Goal: Task Accomplishment & Management: Use online tool/utility

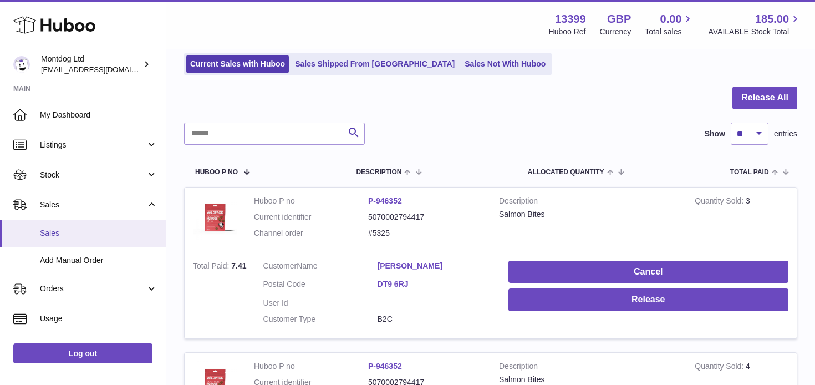
click at [89, 237] on span "Sales" at bounding box center [98, 233] width 117 height 11
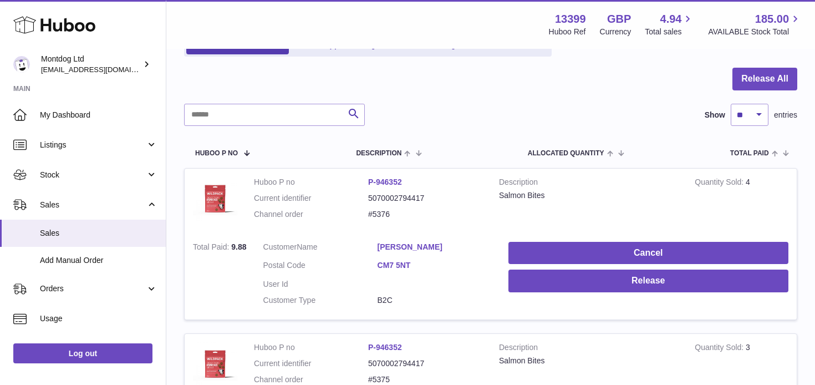
scroll to position [193, 0]
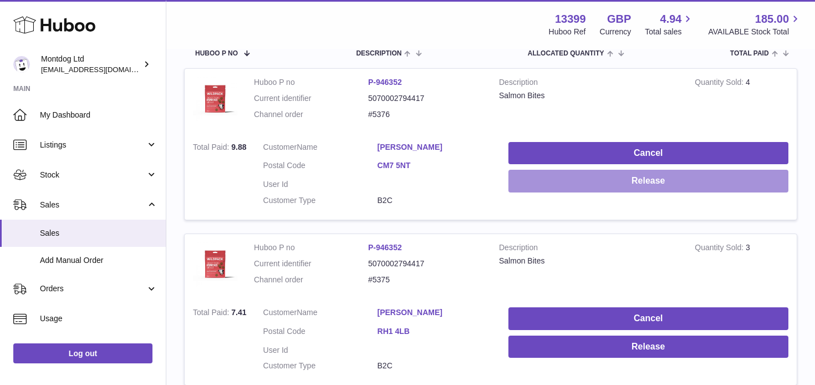
click at [625, 185] on button "Release" at bounding box center [648, 181] width 280 height 23
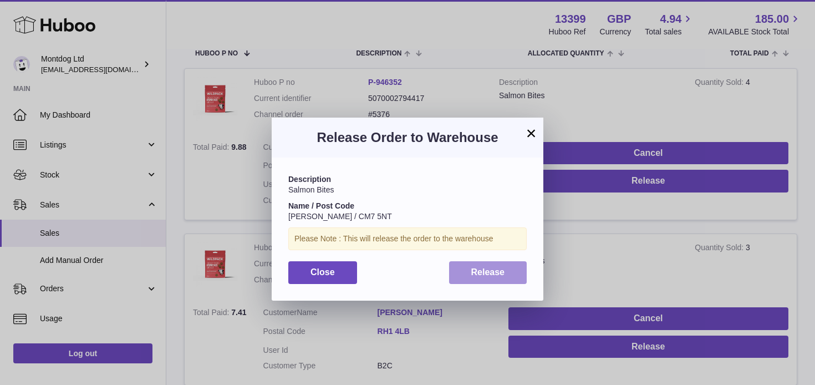
click at [487, 269] on span "Release" at bounding box center [488, 271] width 34 height 9
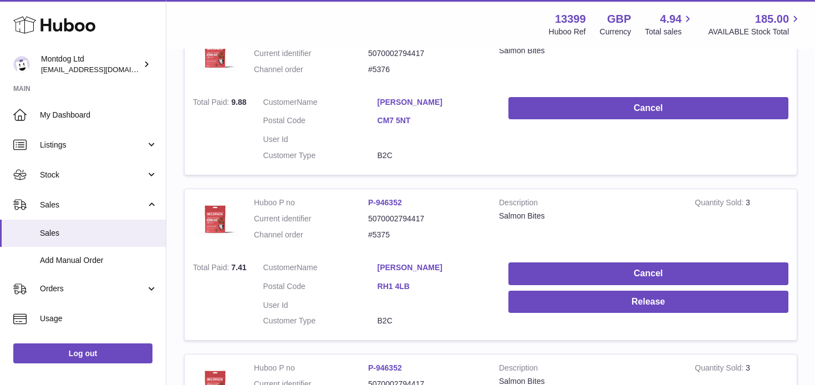
scroll to position [282, 0]
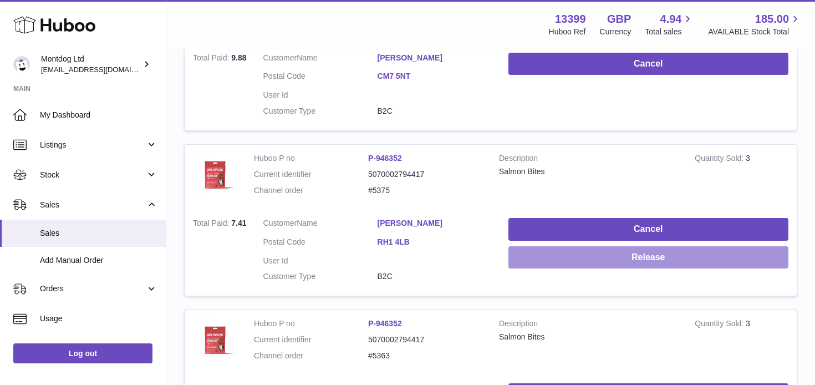
click at [603, 257] on button "Release" at bounding box center [648, 257] width 280 height 23
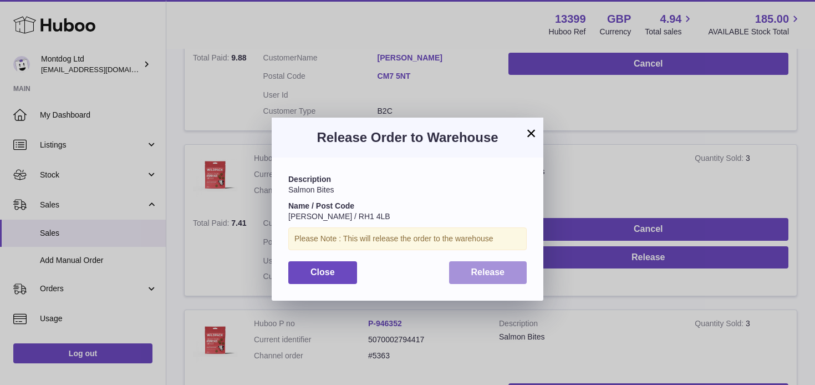
click at [478, 274] on span "Release" at bounding box center [488, 271] width 34 height 9
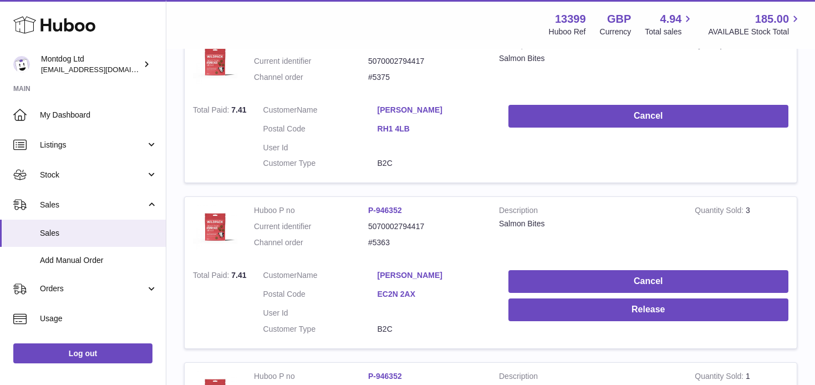
scroll to position [449, 0]
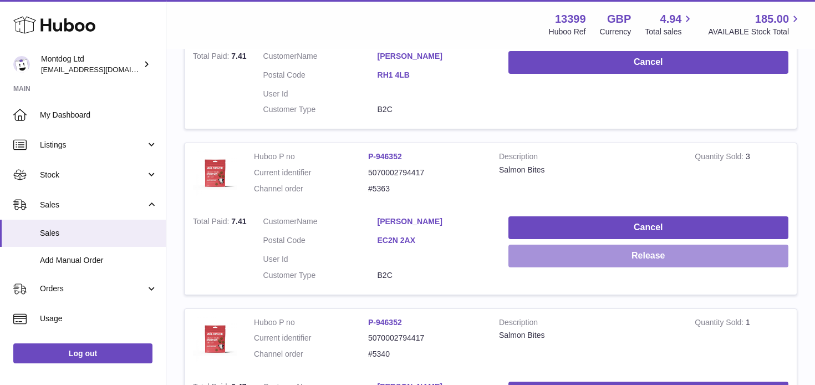
click at [550, 260] on button "Release" at bounding box center [648, 255] width 280 height 23
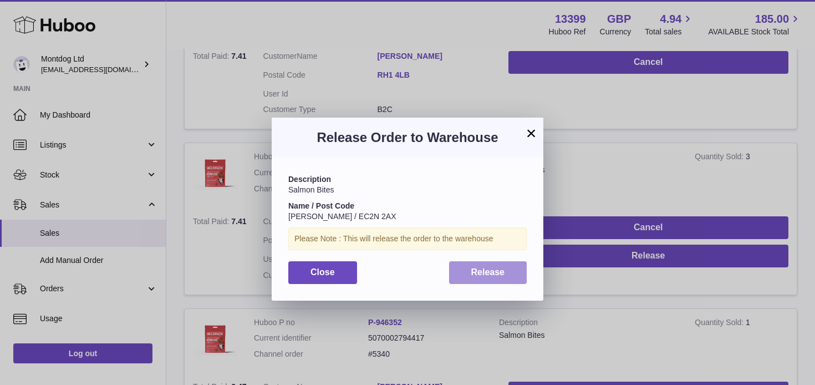
click at [481, 276] on span "Release" at bounding box center [488, 271] width 34 height 9
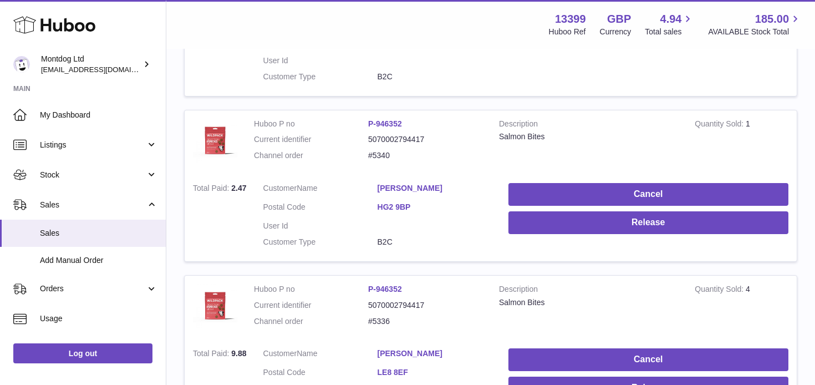
scroll to position [667, 0]
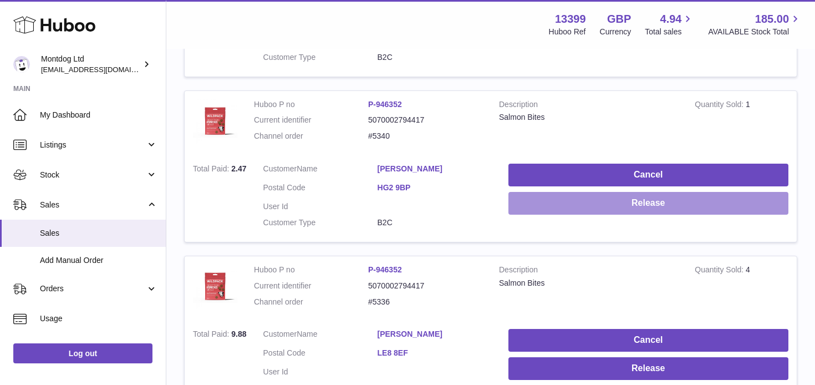
click at [527, 208] on button "Release" at bounding box center [648, 203] width 280 height 23
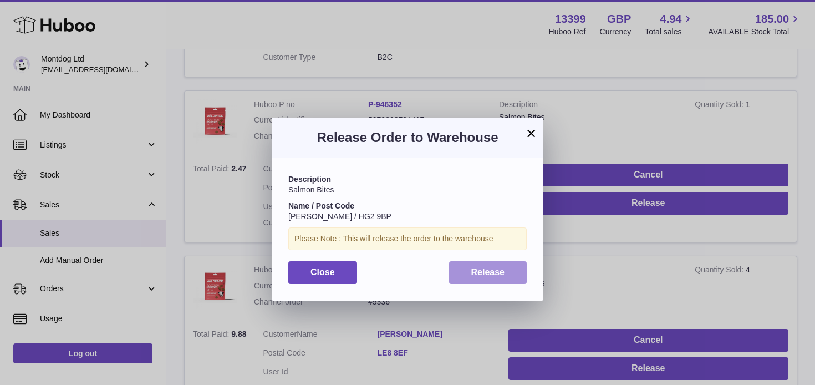
click at [488, 277] on button "Release" at bounding box center [488, 272] width 78 height 23
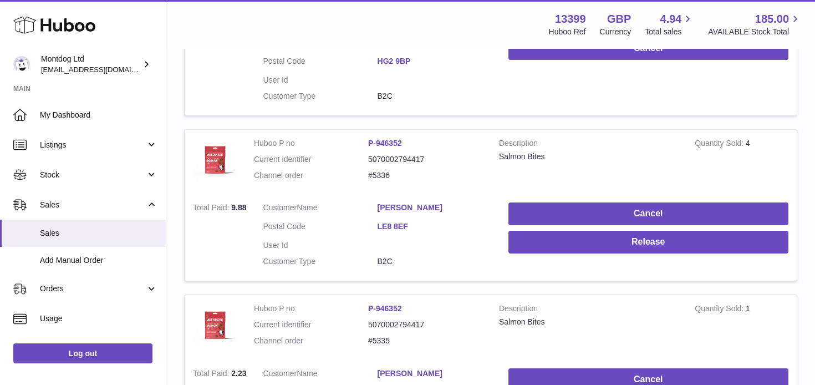
scroll to position [796, 0]
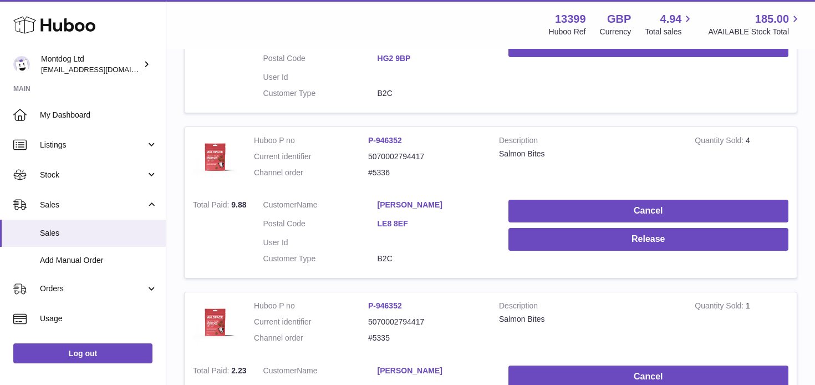
click at [564, 252] on td "Cancel Release" at bounding box center [648, 234] width 296 height 86
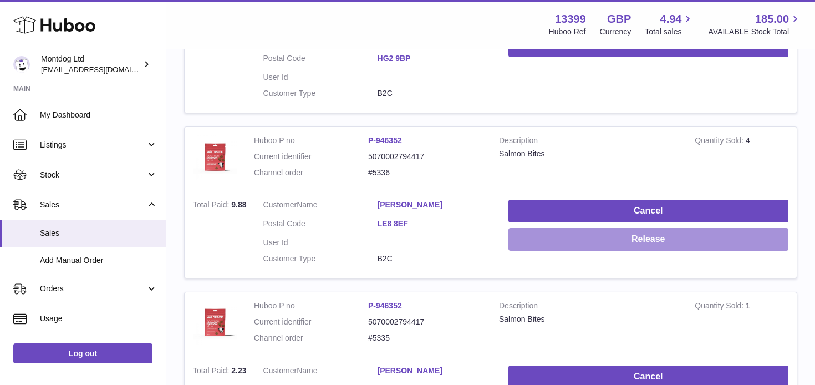
click at [560, 239] on button "Release" at bounding box center [648, 239] width 280 height 23
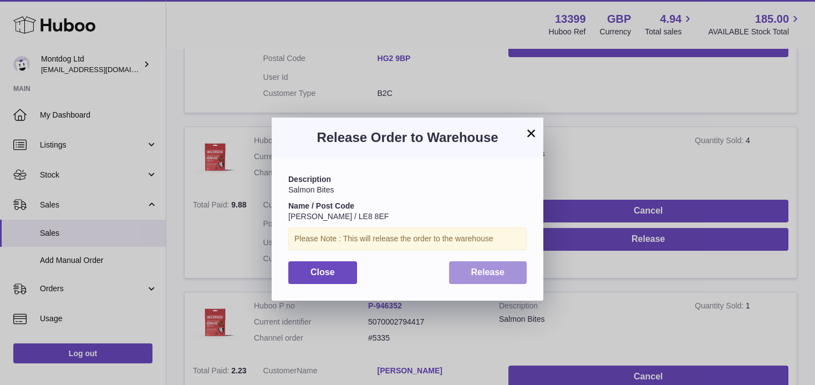
click at [477, 281] on button "Release" at bounding box center [488, 272] width 78 height 23
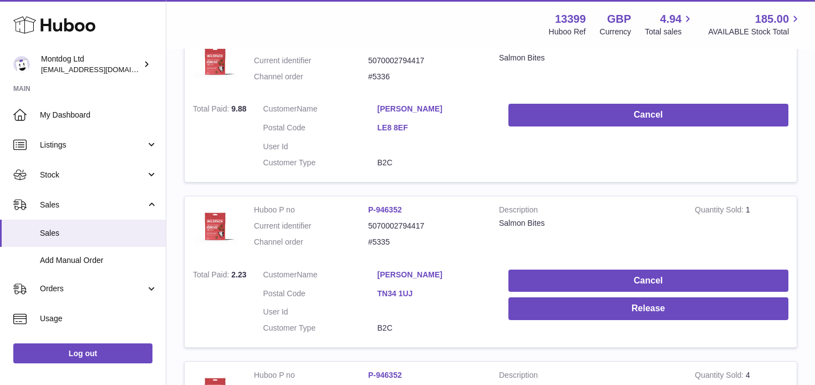
scroll to position [911, 0]
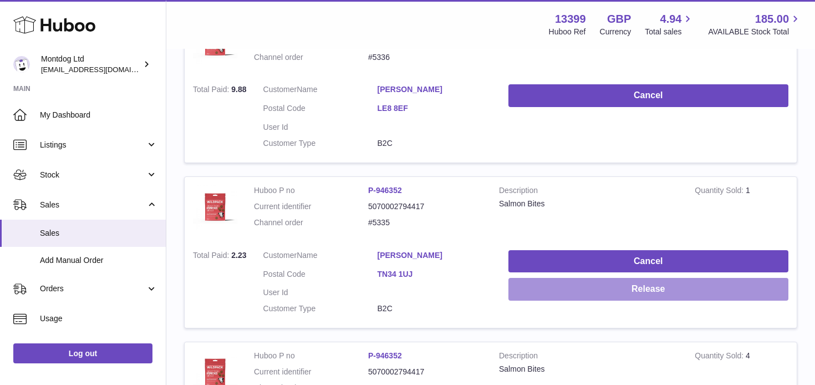
click at [543, 285] on button "Release" at bounding box center [648, 289] width 280 height 23
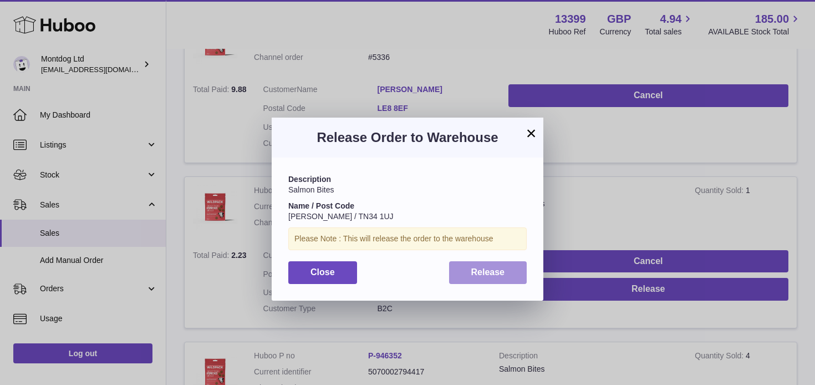
click at [474, 278] on button "Release" at bounding box center [488, 272] width 78 height 23
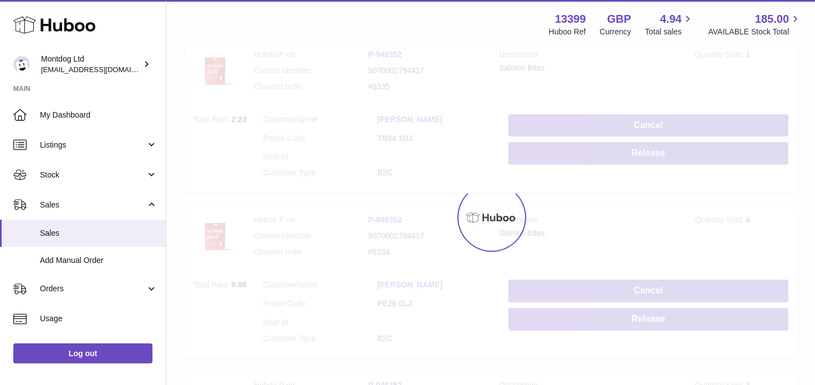
scroll to position [1059, 0]
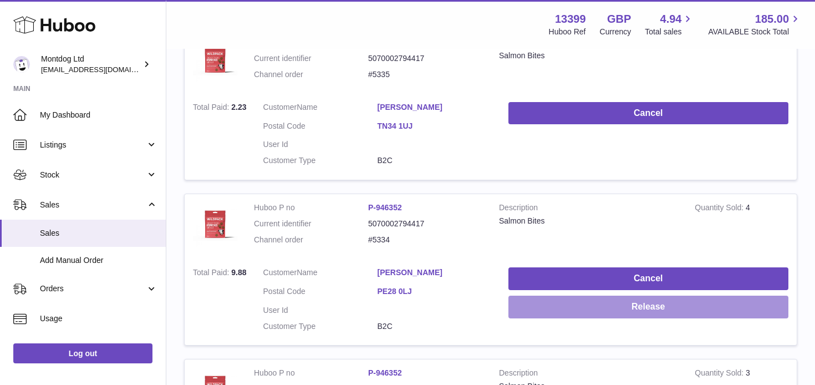
click at [519, 309] on button "Release" at bounding box center [648, 306] width 280 height 23
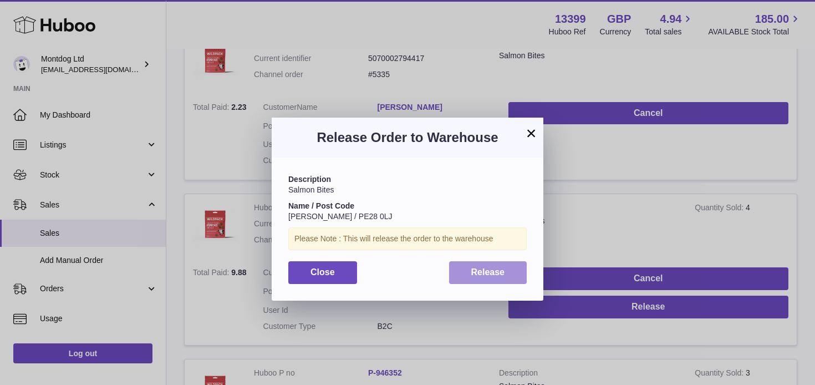
click at [483, 267] on button "Release" at bounding box center [488, 272] width 78 height 23
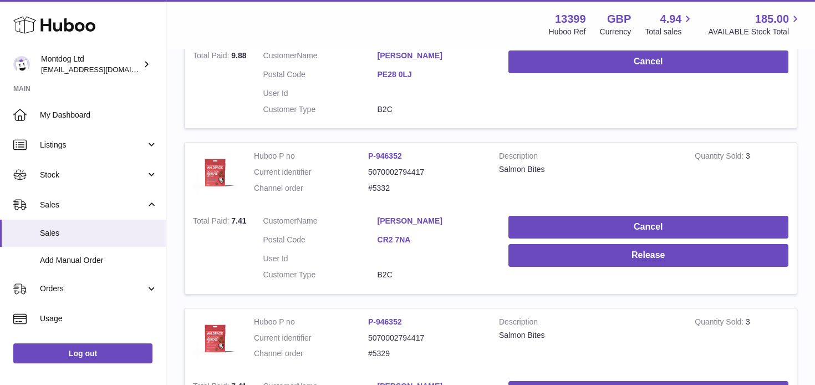
scroll to position [1284, 0]
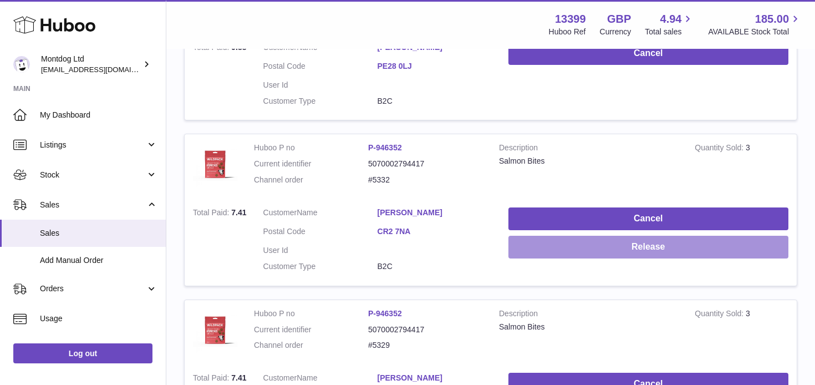
click at [534, 254] on button "Release" at bounding box center [648, 246] width 280 height 23
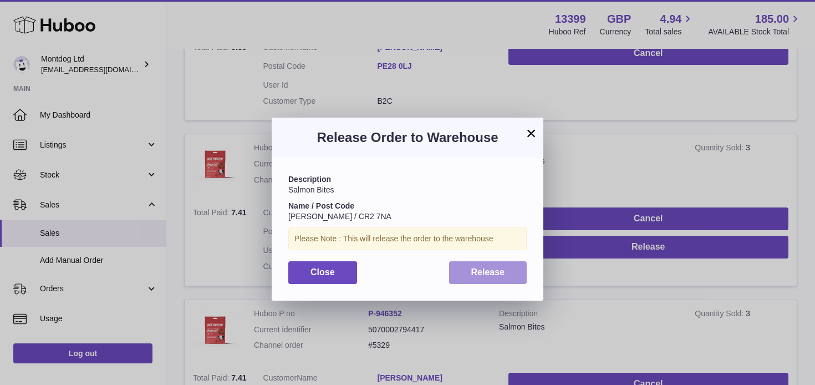
click at [487, 265] on button "Release" at bounding box center [488, 272] width 78 height 23
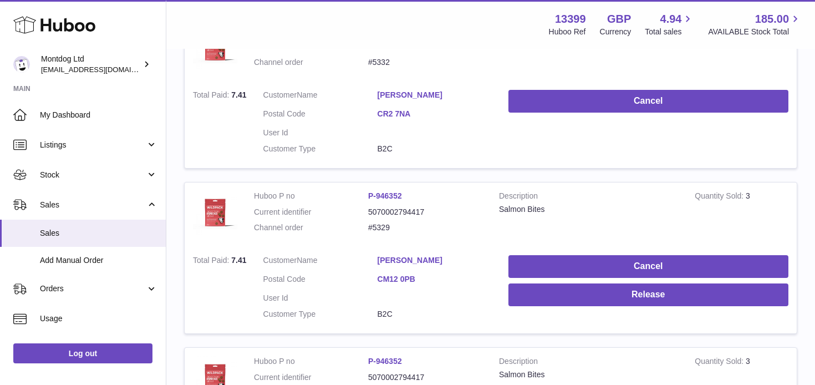
scroll to position [1436, 0]
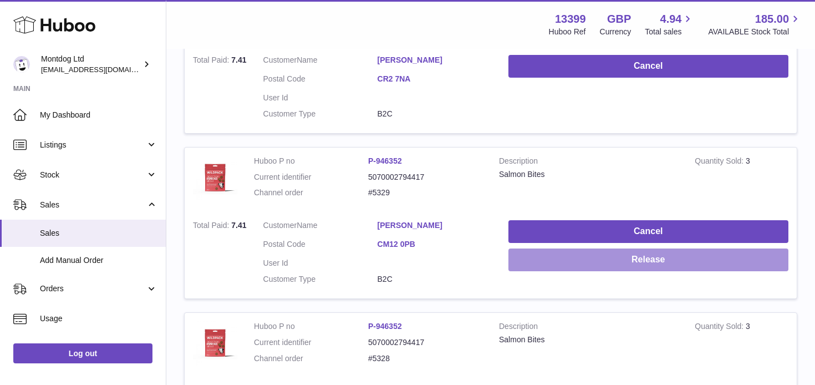
click at [514, 259] on button "Release" at bounding box center [648, 259] width 280 height 23
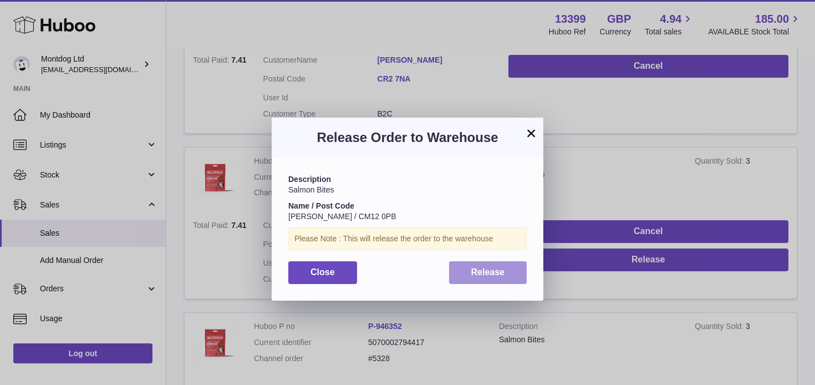
click at [488, 269] on span "Release" at bounding box center [488, 271] width 34 height 9
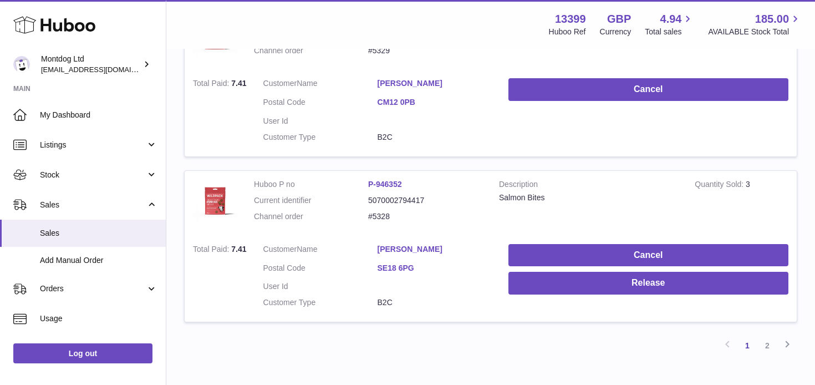
scroll to position [1583, 0]
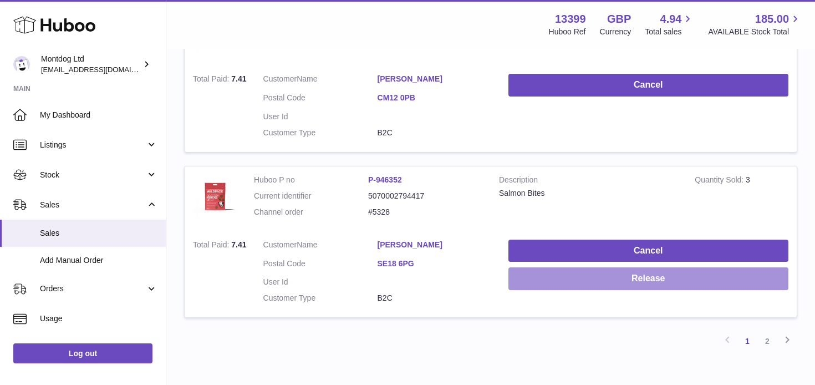
click at [529, 280] on button "Release" at bounding box center [648, 278] width 280 height 23
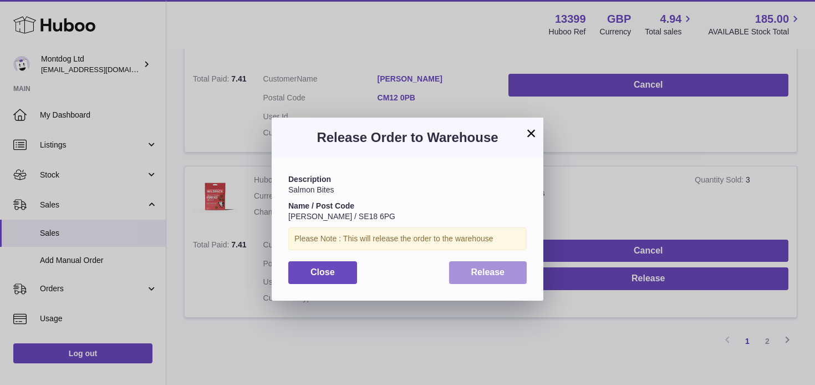
click at [493, 272] on span "Release" at bounding box center [488, 271] width 34 height 9
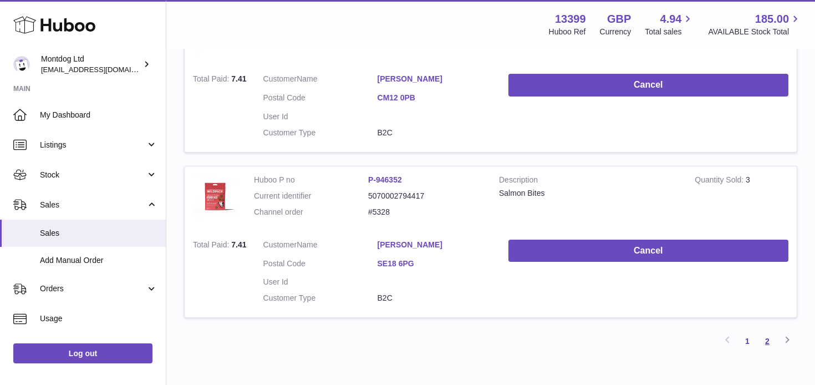
click at [770, 343] on link "2" at bounding box center [767, 341] width 20 height 20
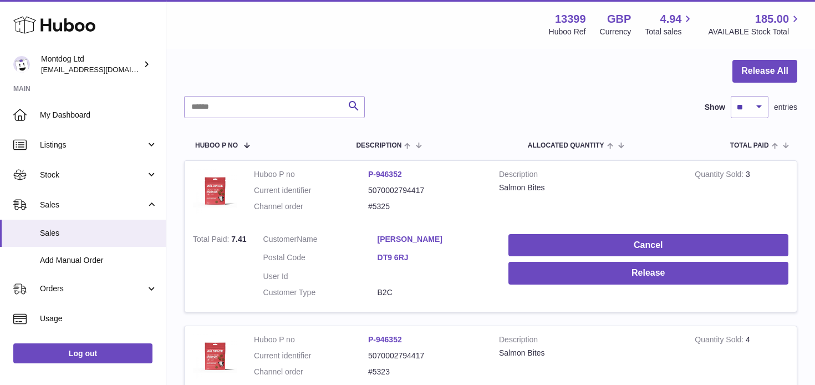
scroll to position [173, 0]
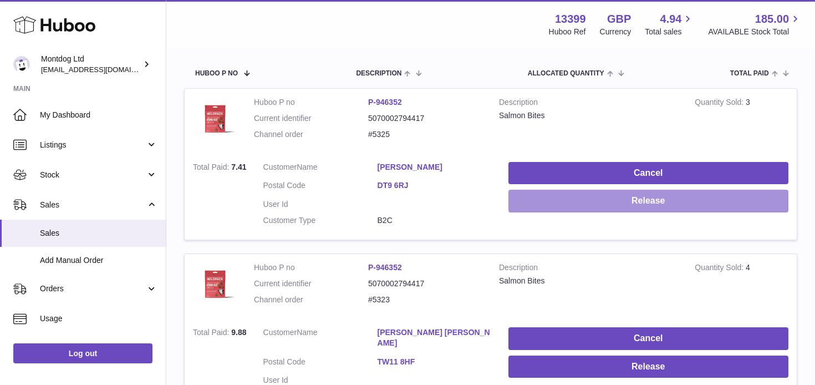
click at [552, 197] on button "Release" at bounding box center [648, 201] width 280 height 23
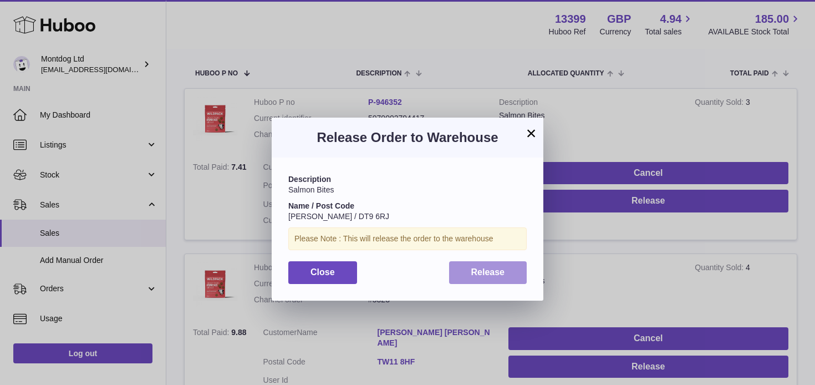
click at [490, 266] on button "Release" at bounding box center [488, 272] width 78 height 23
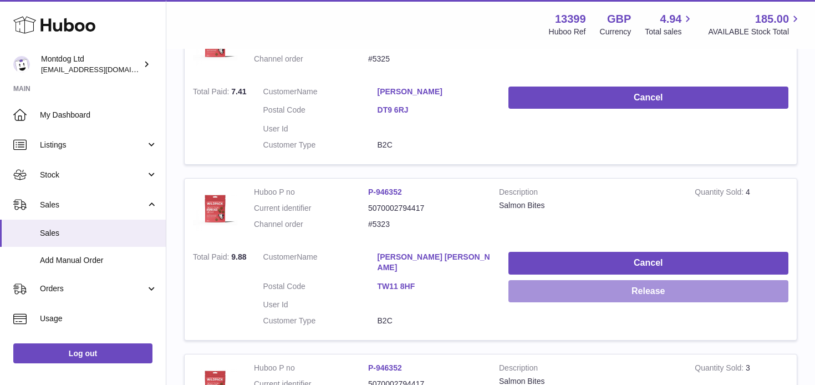
scroll to position [255, 0]
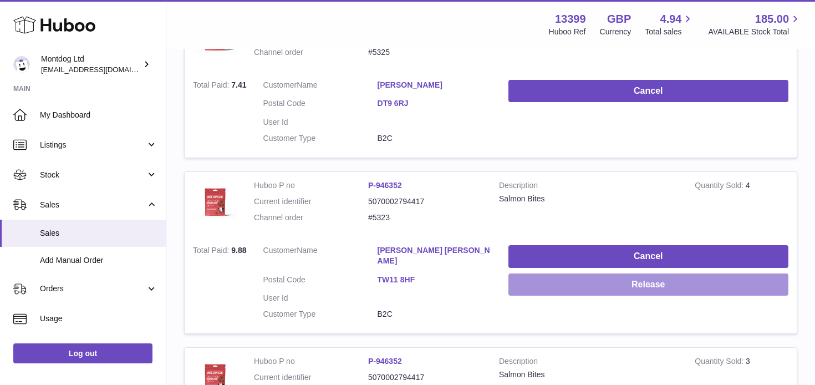
click at [538, 278] on button "Release" at bounding box center [648, 284] width 280 height 23
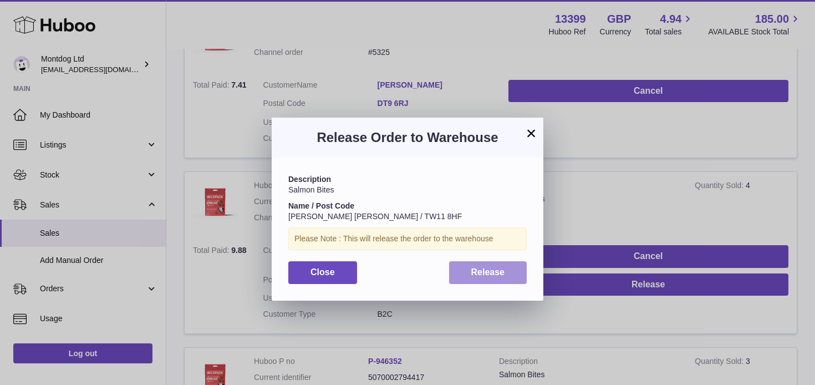
click at [488, 268] on span "Release" at bounding box center [488, 271] width 34 height 9
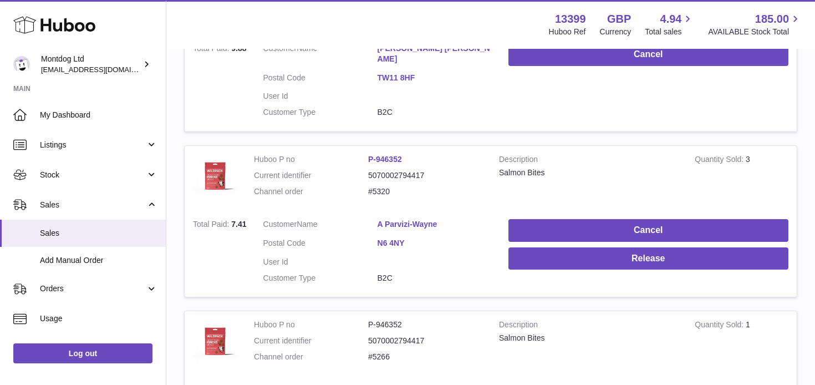
scroll to position [467, 0]
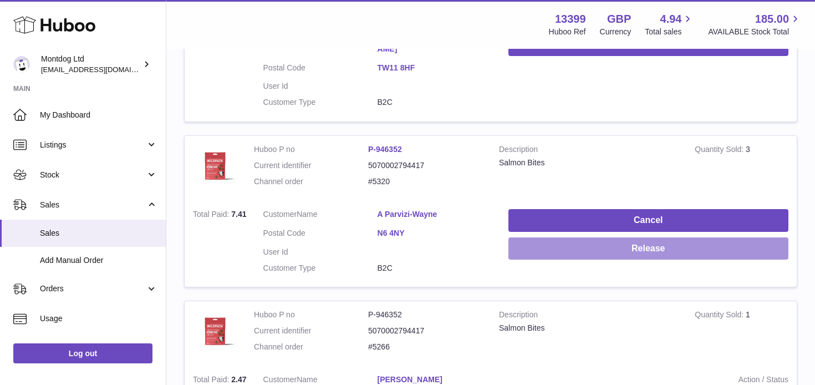
click at [542, 245] on button "Release" at bounding box center [648, 248] width 280 height 23
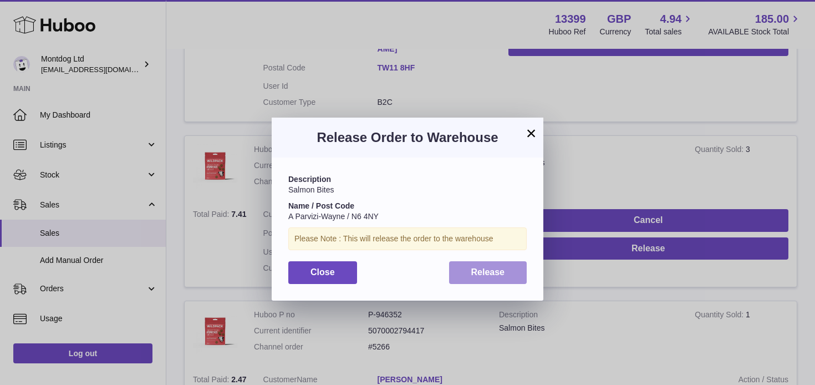
click at [488, 263] on button "Release" at bounding box center [488, 272] width 78 height 23
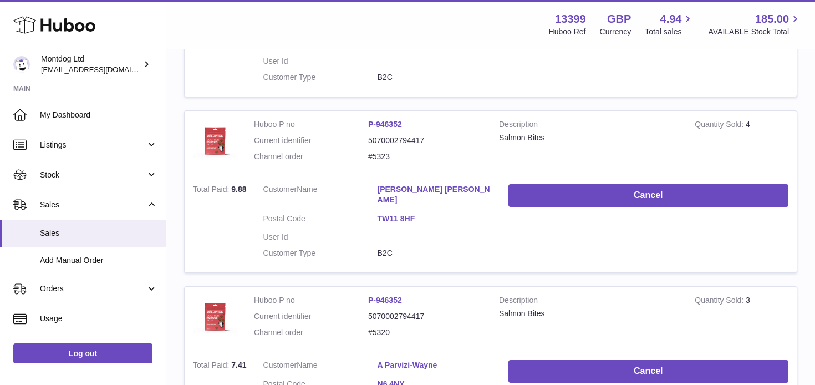
scroll to position [0, 0]
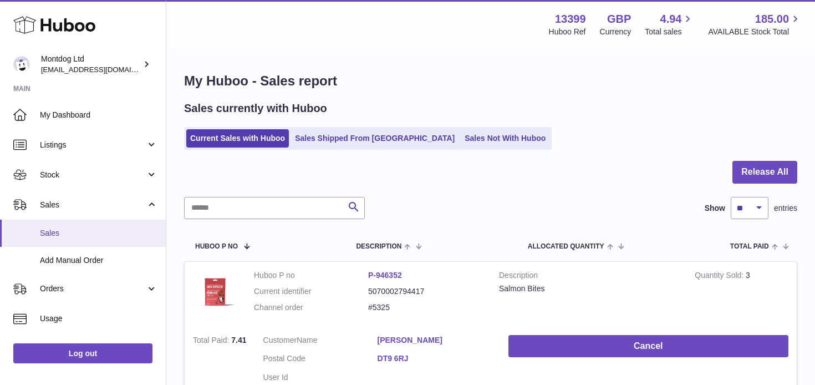
click at [76, 228] on span "Sales" at bounding box center [98, 233] width 117 height 11
